Goal: Task Accomplishment & Management: Manage account settings

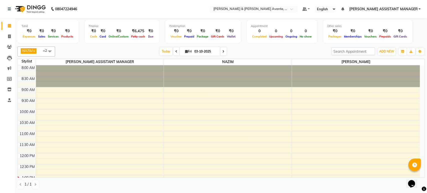
click at [398, 9] on span "[PERSON_NAME] ASSISTANT MANAGER" at bounding box center [383, 9] width 69 height 5
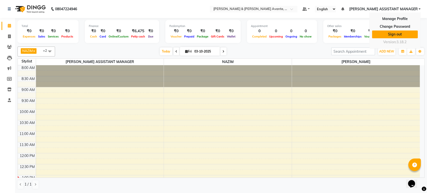
click at [401, 34] on link "Sign out" at bounding box center [395, 35] width 46 height 8
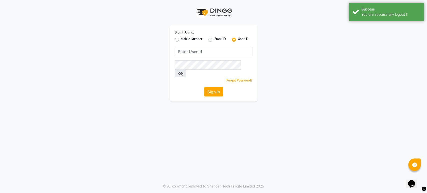
click at [181, 38] on label "Mobile Number" at bounding box center [192, 40] width 22 height 6
click at [181, 38] on input "Mobile Number" at bounding box center [182, 38] width 3 height 3
radio input "true"
radio input "false"
click at [201, 47] on input "Username" at bounding box center [222, 52] width 61 height 10
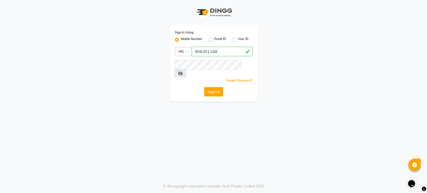
click at [272, 42] on div "Sign In Using: Mobile Number Email ID User ID Country Code × [PHONE_NUMBER] Rem…" at bounding box center [213, 51] width 285 height 102
click at [204, 53] on input "906301188" at bounding box center [222, 52] width 61 height 10
type input "9063601188"
click at [303, 84] on div "Sign In Using: Mobile Number Email ID User ID Country Code × [PHONE_NUMBER] Rem…" at bounding box center [213, 51] width 285 height 102
drag, startPoint x: 216, startPoint y: 56, endPoint x: 230, endPoint y: 56, distance: 14.3
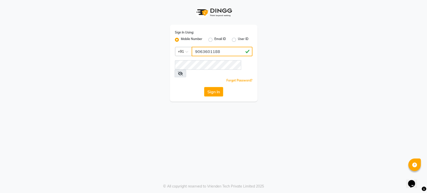
click at [230, 56] on input "9063601188" at bounding box center [222, 52] width 61 height 10
click at [308, 63] on div "Sign In Using: Mobile Number Email ID User ID Country Code × [PHONE_NUMBER] Rem…" at bounding box center [213, 51] width 285 height 102
drag, startPoint x: 196, startPoint y: 52, endPoint x: 223, endPoint y: 52, distance: 27.5
click at [223, 52] on input "9063601188" at bounding box center [222, 52] width 61 height 10
click at [207, 87] on button "Sign In" at bounding box center [213, 92] width 19 height 10
